Goal: Entertainment & Leisure: Browse casually

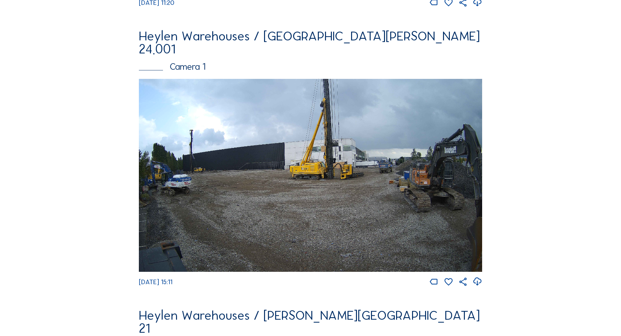
scroll to position [587, 0]
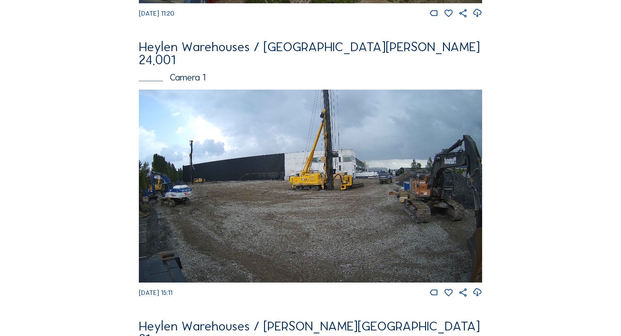
click at [267, 193] on img at bounding box center [310, 186] width 343 height 193
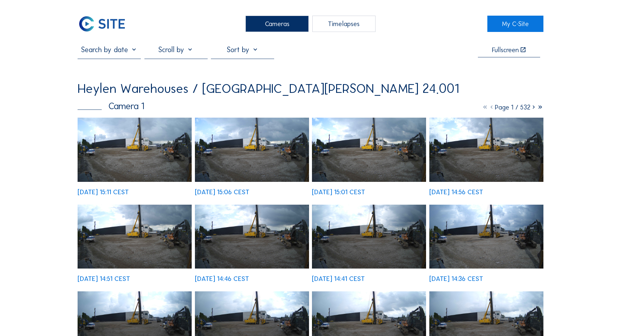
click at [159, 160] on img at bounding box center [135, 150] width 114 height 64
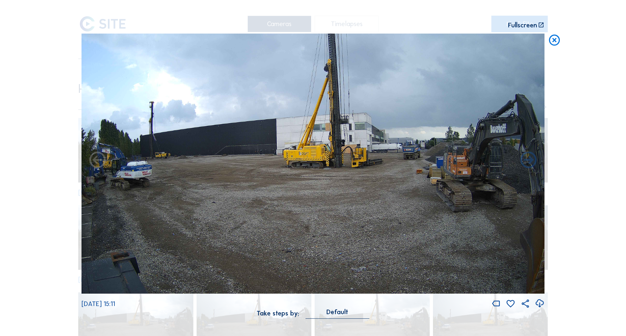
click at [553, 45] on icon at bounding box center [554, 41] width 13 height 14
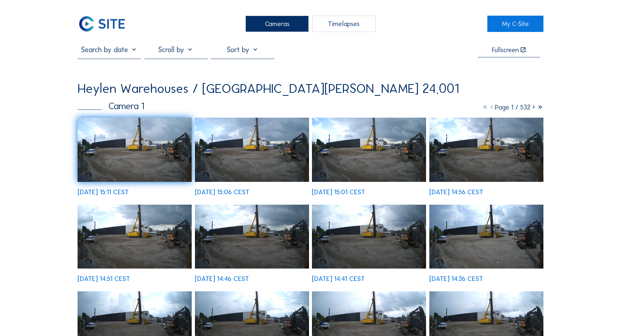
click at [276, 28] on div "Cameras" at bounding box center [276, 24] width 63 height 16
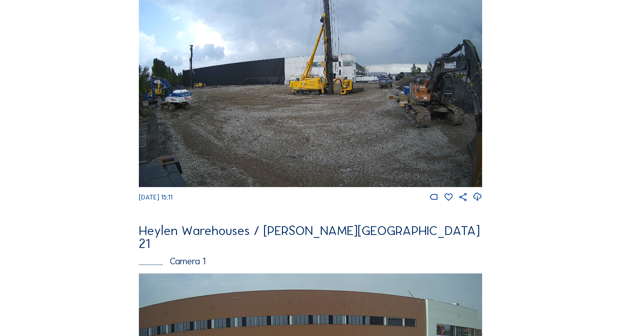
scroll to position [587, 0]
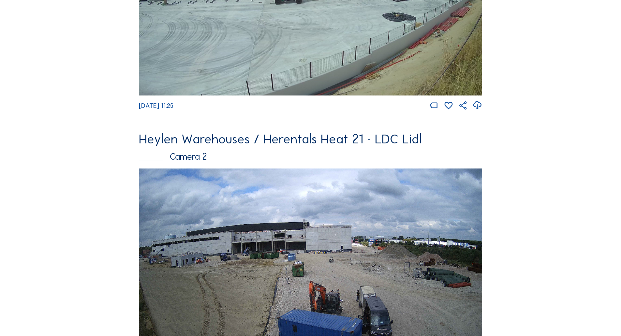
scroll to position [1206, 0]
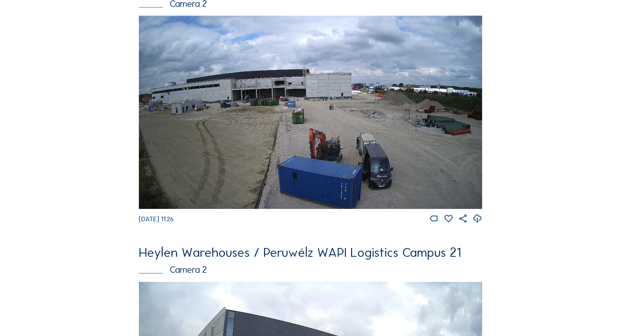
click at [242, 123] on img at bounding box center [310, 112] width 343 height 193
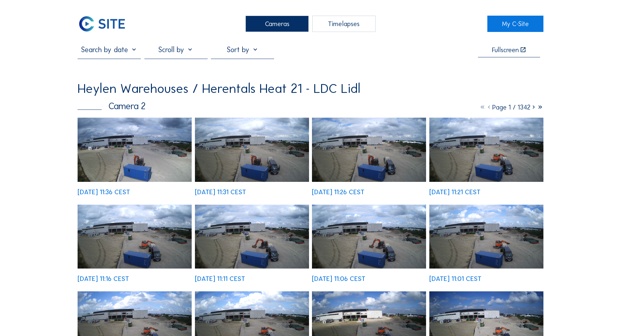
click at [146, 149] on img at bounding box center [135, 150] width 114 height 64
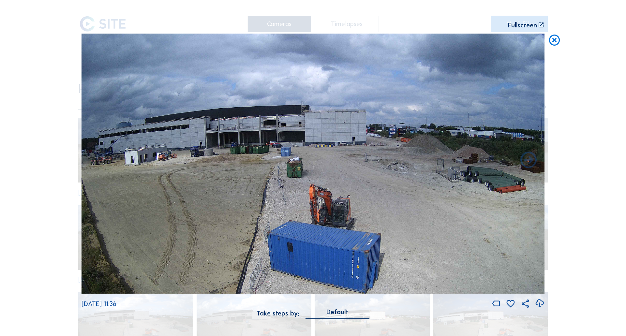
click at [556, 45] on icon at bounding box center [554, 41] width 13 height 14
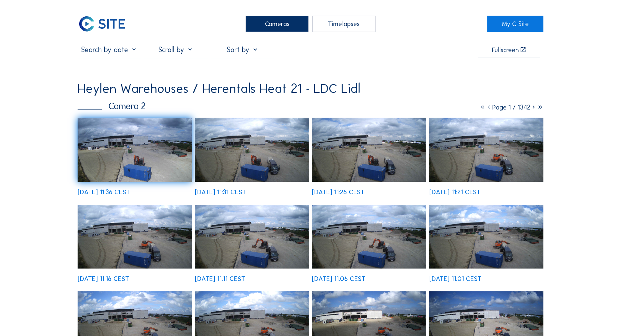
click at [149, 151] on img at bounding box center [135, 150] width 114 height 64
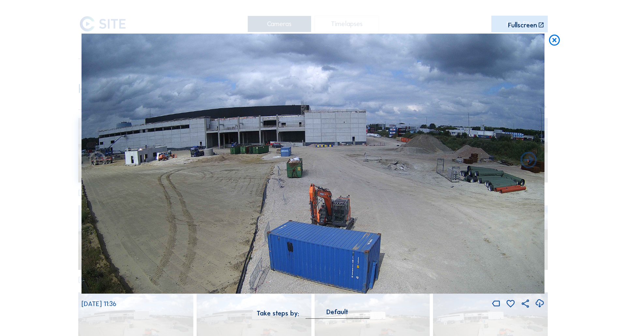
click at [554, 43] on icon at bounding box center [554, 41] width 13 height 14
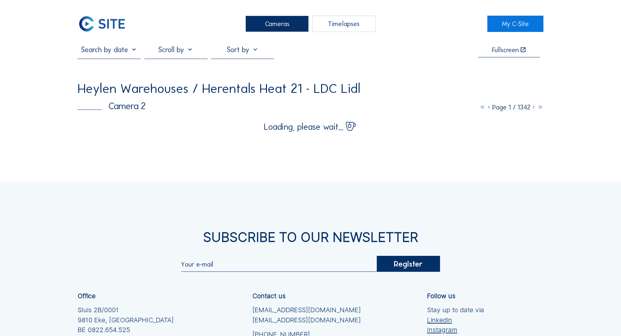
click at [269, 22] on div "Cameras" at bounding box center [276, 24] width 63 height 16
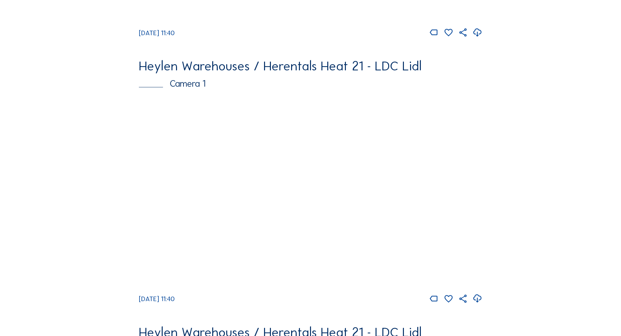
scroll to position [1662, 0]
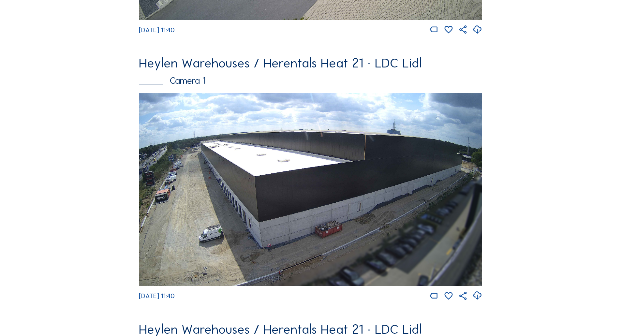
click at [187, 124] on img at bounding box center [310, 189] width 343 height 193
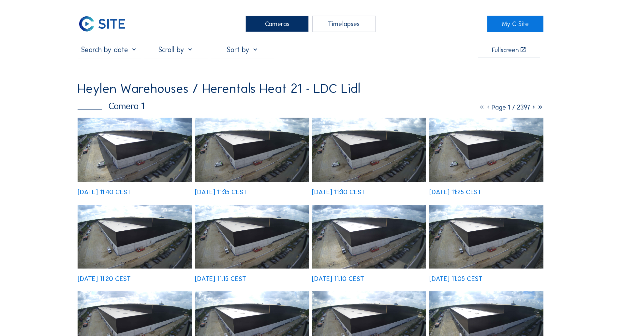
click at [124, 141] on img at bounding box center [135, 150] width 114 height 64
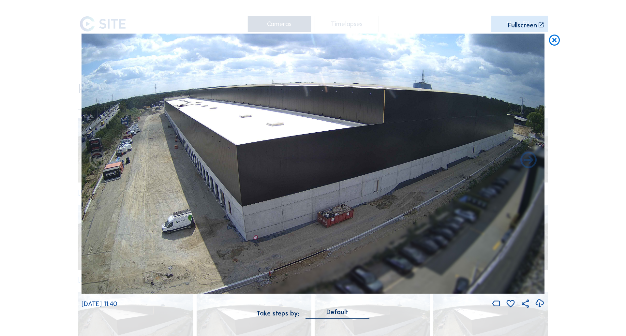
click at [134, 114] on img at bounding box center [312, 164] width 463 height 260
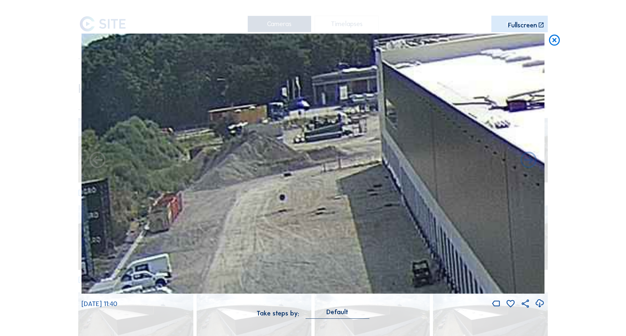
drag, startPoint x: 155, startPoint y: 109, endPoint x: 164, endPoint y: 128, distance: 21.3
click at [164, 128] on img at bounding box center [312, 164] width 463 height 260
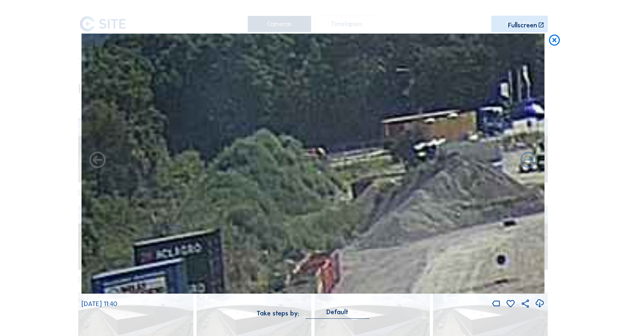
drag, startPoint x: 211, startPoint y: 139, endPoint x: 388, endPoint y: 164, distance: 178.8
click at [388, 164] on img at bounding box center [312, 164] width 463 height 260
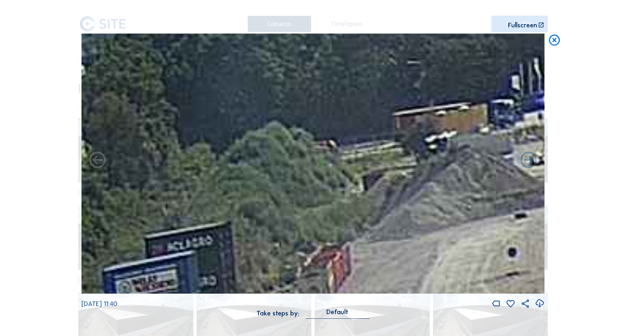
drag, startPoint x: 188, startPoint y: 197, endPoint x: 200, endPoint y: 188, distance: 14.7
click at [200, 188] on img at bounding box center [312, 164] width 463 height 260
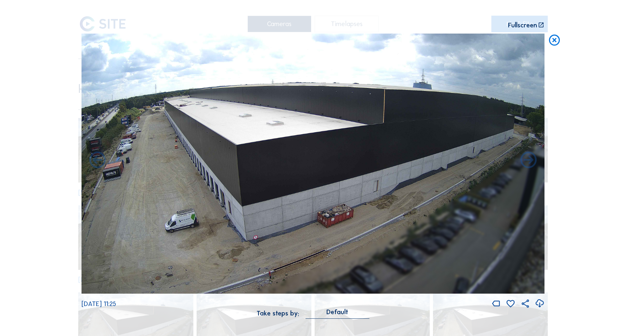
click at [556, 39] on icon at bounding box center [554, 41] width 13 height 14
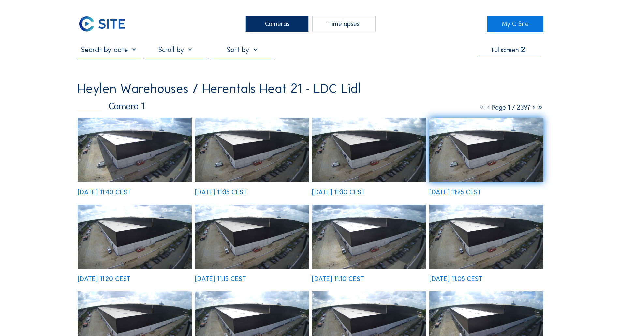
click at [261, 21] on div "Cameras" at bounding box center [276, 24] width 63 height 16
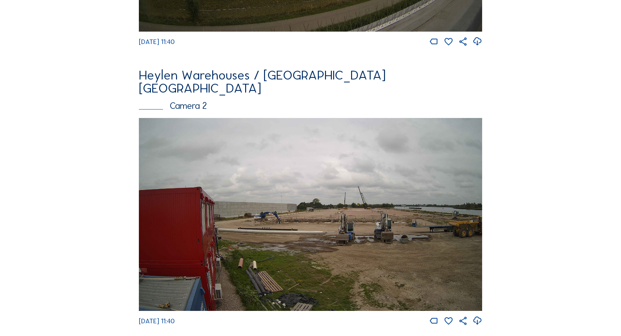
scroll to position [293, 0]
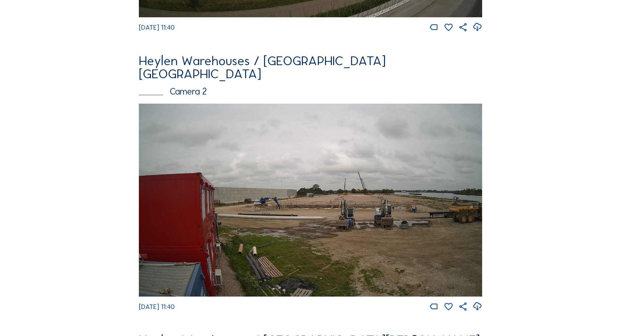
click at [241, 141] on img at bounding box center [310, 200] width 343 height 193
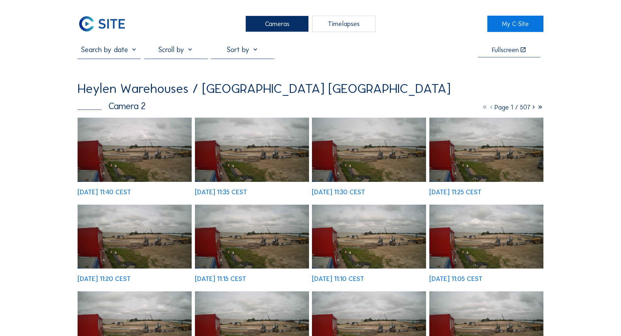
click at [163, 129] on img at bounding box center [135, 150] width 114 height 64
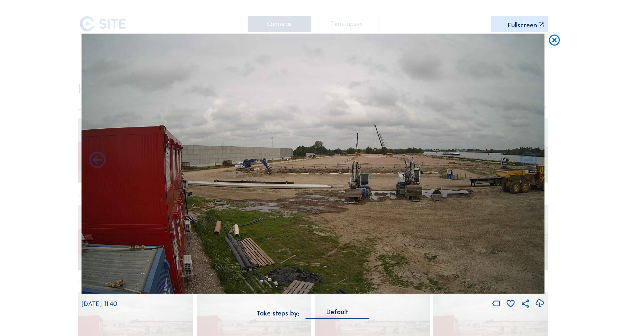
click at [274, 169] on img at bounding box center [312, 164] width 463 height 260
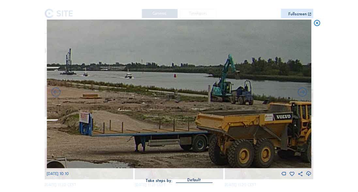
drag, startPoint x: 232, startPoint y: 93, endPoint x: 49, endPoint y: 110, distance: 184.0
click at [49, 110] on img at bounding box center [179, 94] width 264 height 149
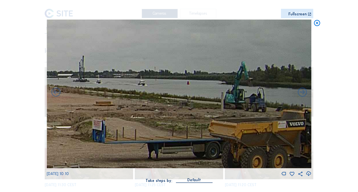
drag, startPoint x: 231, startPoint y: 106, endPoint x: 269, endPoint y: 117, distance: 40.2
click at [328, 125] on div "Scroll to travel through time | Press 'Alt' Button + Scroll to Zoom | Click and…" at bounding box center [179, 96] width 358 height 192
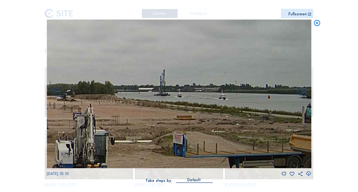
drag, startPoint x: 160, startPoint y: 108, endPoint x: 152, endPoint y: 110, distance: 8.5
click at [152, 110] on img at bounding box center [179, 94] width 264 height 149
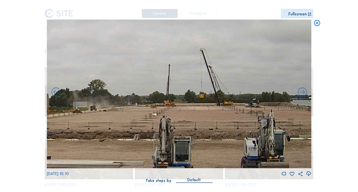
drag, startPoint x: 101, startPoint y: 109, endPoint x: 258, endPoint y: 112, distance: 156.8
click at [258, 112] on img at bounding box center [179, 94] width 264 height 149
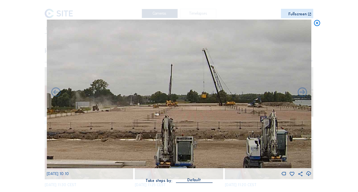
click at [197, 110] on img at bounding box center [179, 94] width 264 height 149
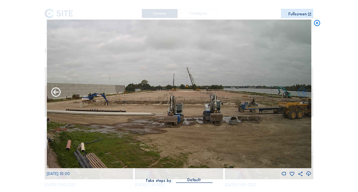
click at [55, 93] on icon at bounding box center [55, 92] width 11 height 11
